Goal: Check status: Check status

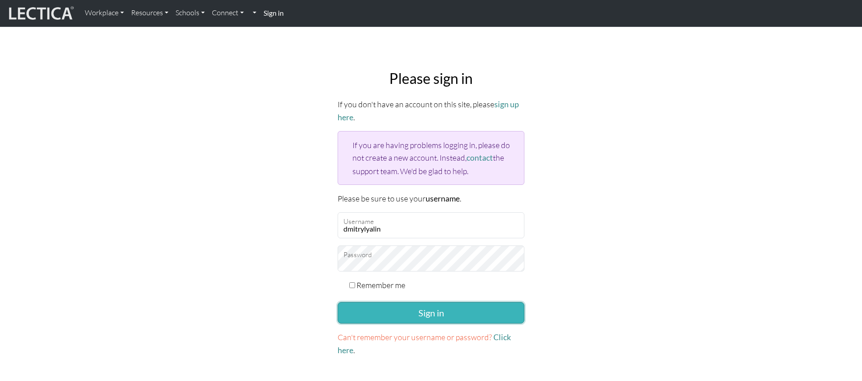
click at [403, 314] on button "Sign in" at bounding box center [431, 313] width 187 height 22
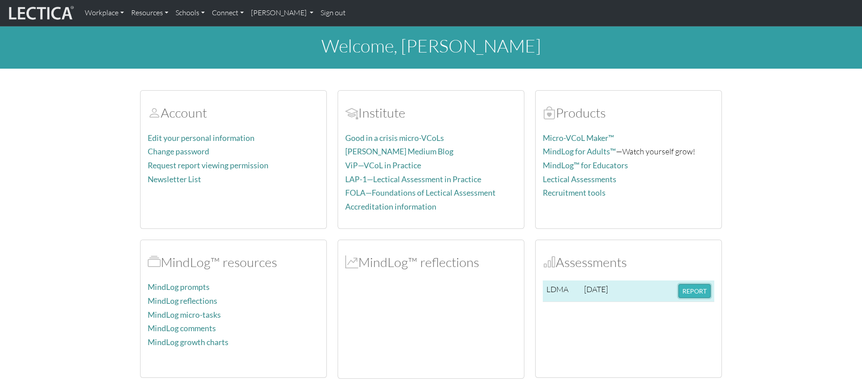
click at [688, 286] on button "REPORT" at bounding box center [694, 291] width 32 height 14
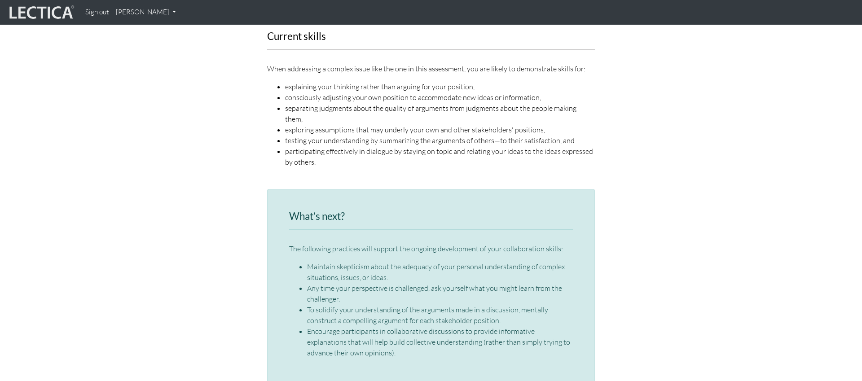
scroll to position [923, 0]
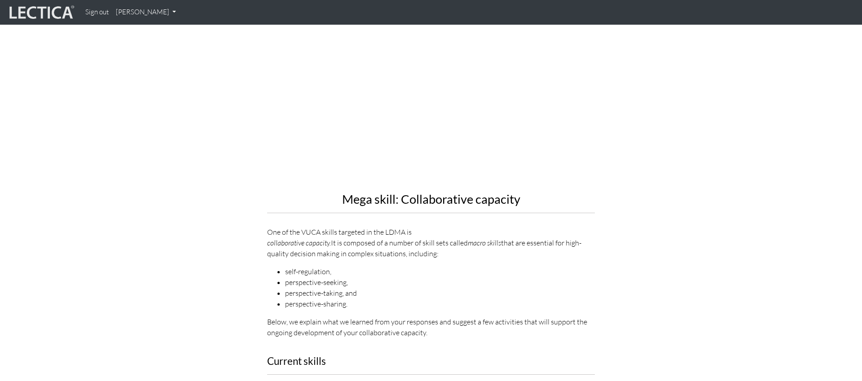
click at [146, 6] on link "[PERSON_NAME]" at bounding box center [145, 13] width 67 height 18
click at [78, 91] on section "Mega skill: Collaborative capacity One of the VUCA skills targeted in the LDMA …" at bounding box center [431, 145] width 862 height 399
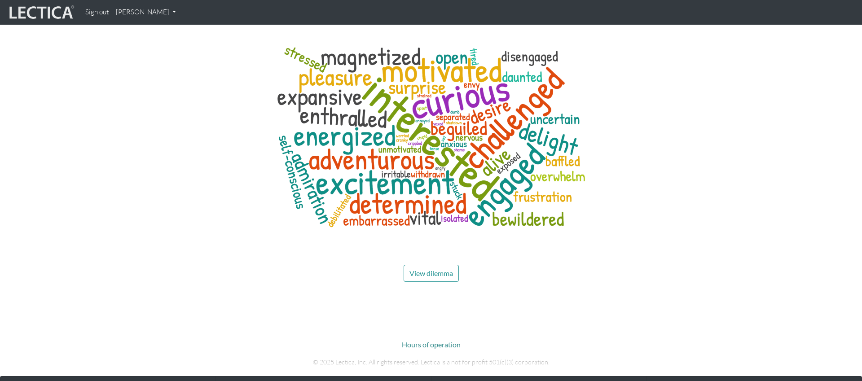
scroll to position [3155, 0]
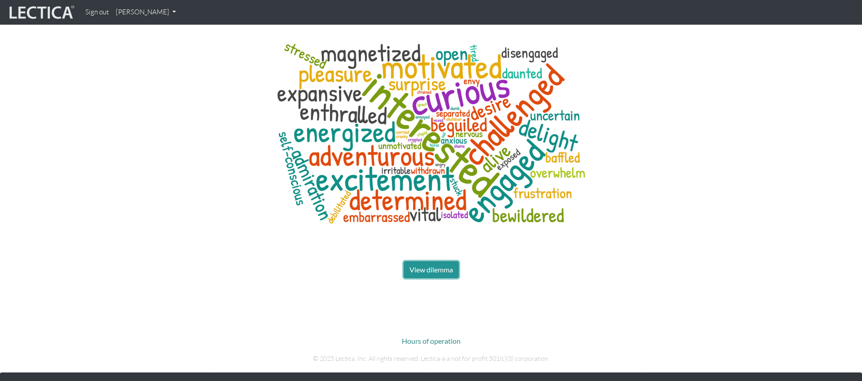
click at [423, 265] on span "View dilemma" at bounding box center [431, 269] width 44 height 9
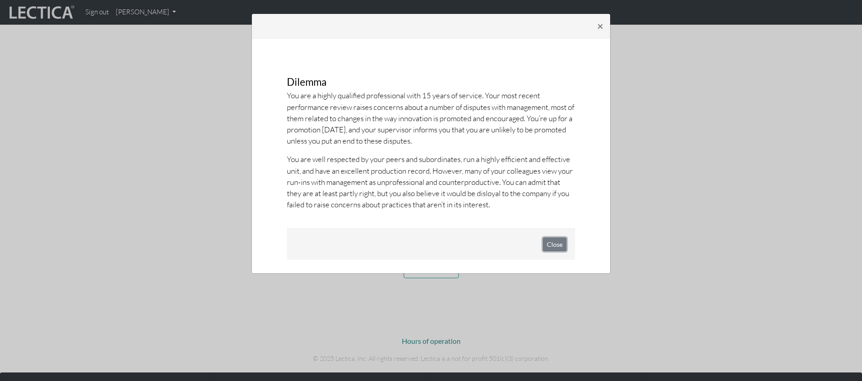
click at [559, 244] on button "Close" at bounding box center [555, 244] width 24 height 14
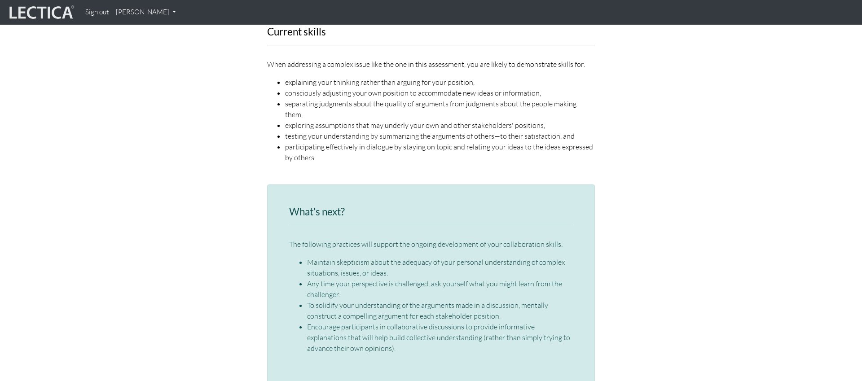
scroll to position [1258, 0]
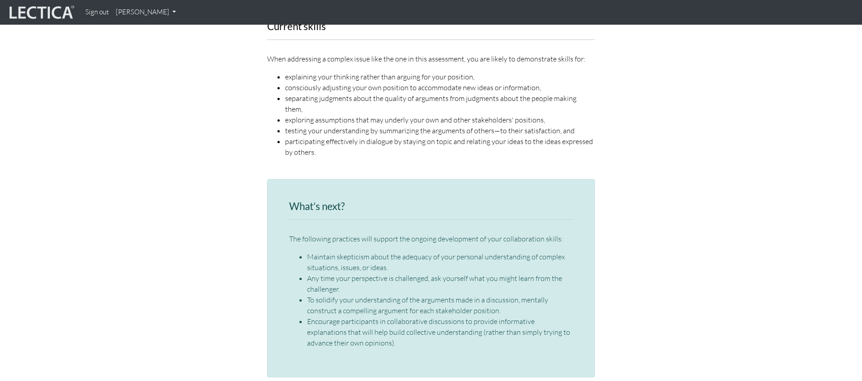
click at [259, 239] on div "What’s next? The following practices will support the ongoing development of yo…" at bounding box center [431, 282] width 512 height 206
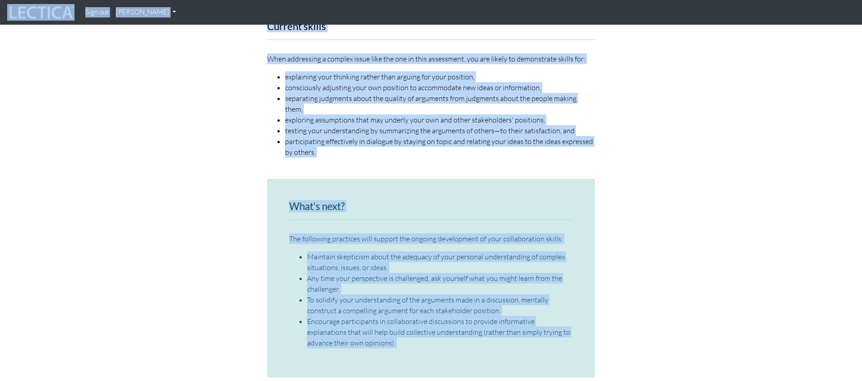
copy body "Sign out [PERSON_NAME] My Profile Signed out × You are currently signed out. If…"
